Goal: Task Accomplishment & Management: Complete application form

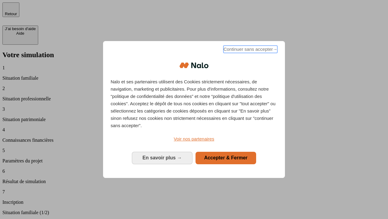
click at [250, 50] on span "Continuer sans accepter →" at bounding box center [251, 49] width 54 height 7
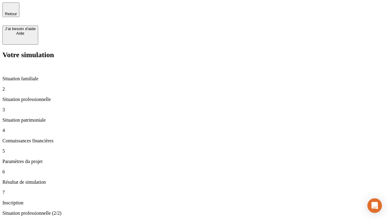
type input "30 000"
type input "0"
type input "1 000"
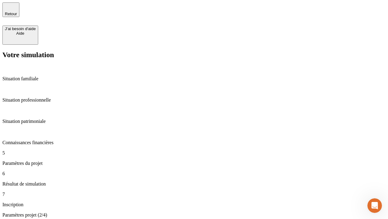
type input "40"
type input "200 000"
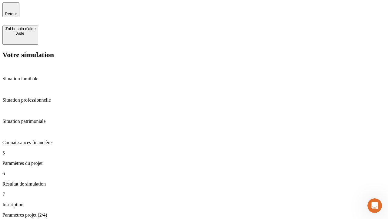
type input "640"
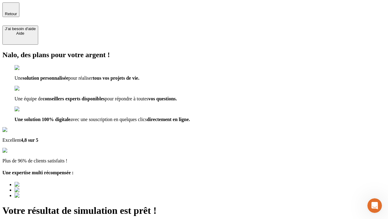
type input "[EMAIL_ADDRESS][DOMAIN_NAME]"
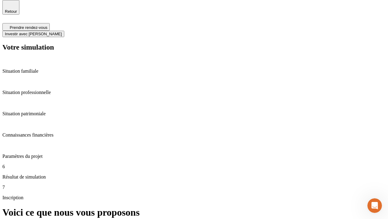
click at [62, 32] on span "Investir avec [PERSON_NAME]" at bounding box center [33, 34] width 57 height 5
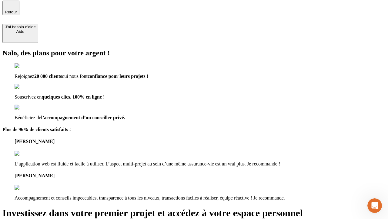
type input "[EMAIL_ADDRESS][DOMAIN_NAME]"
